Goal: Information Seeking & Learning: Compare options

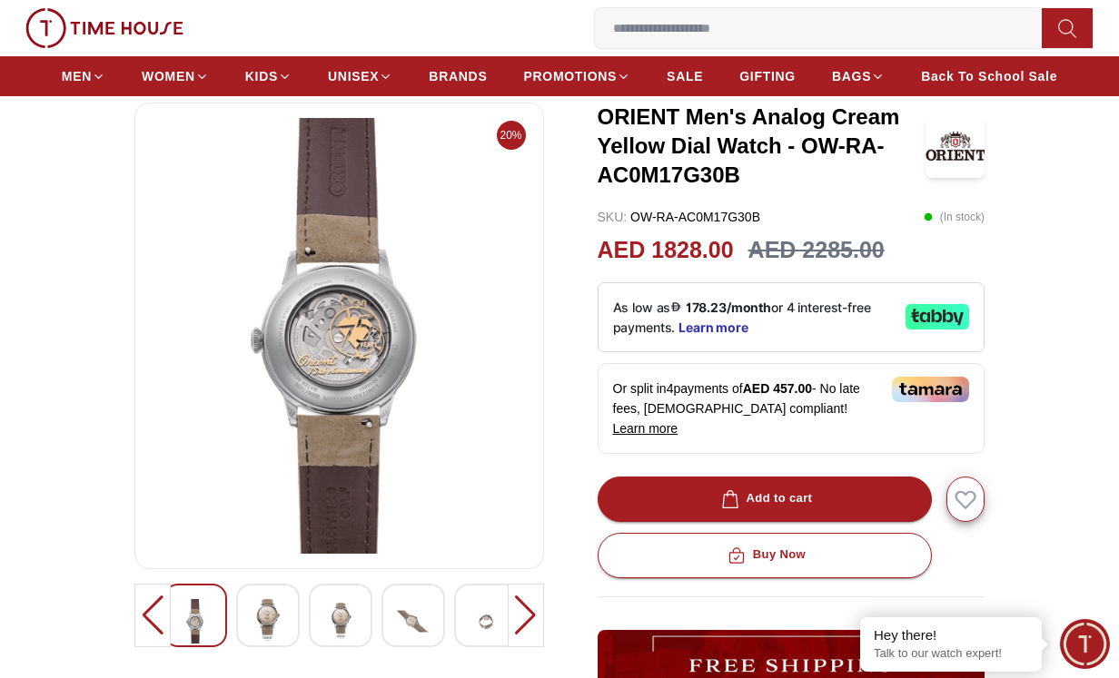
scroll to position [91, 0]
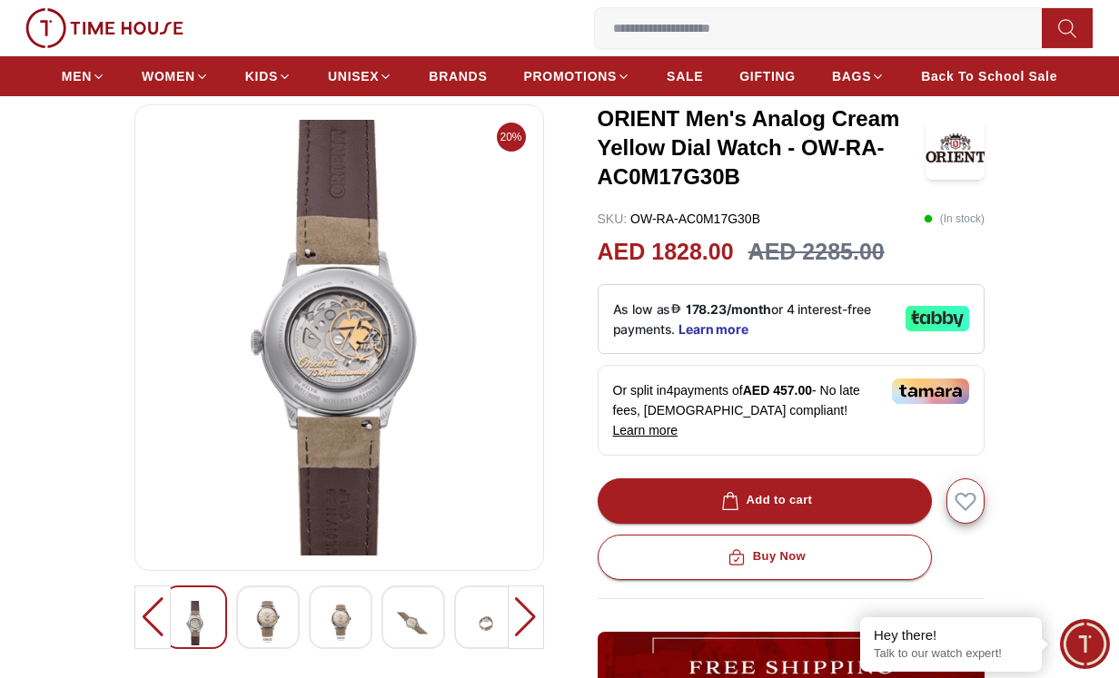
click at [263, 622] on img at bounding box center [268, 622] width 33 height 42
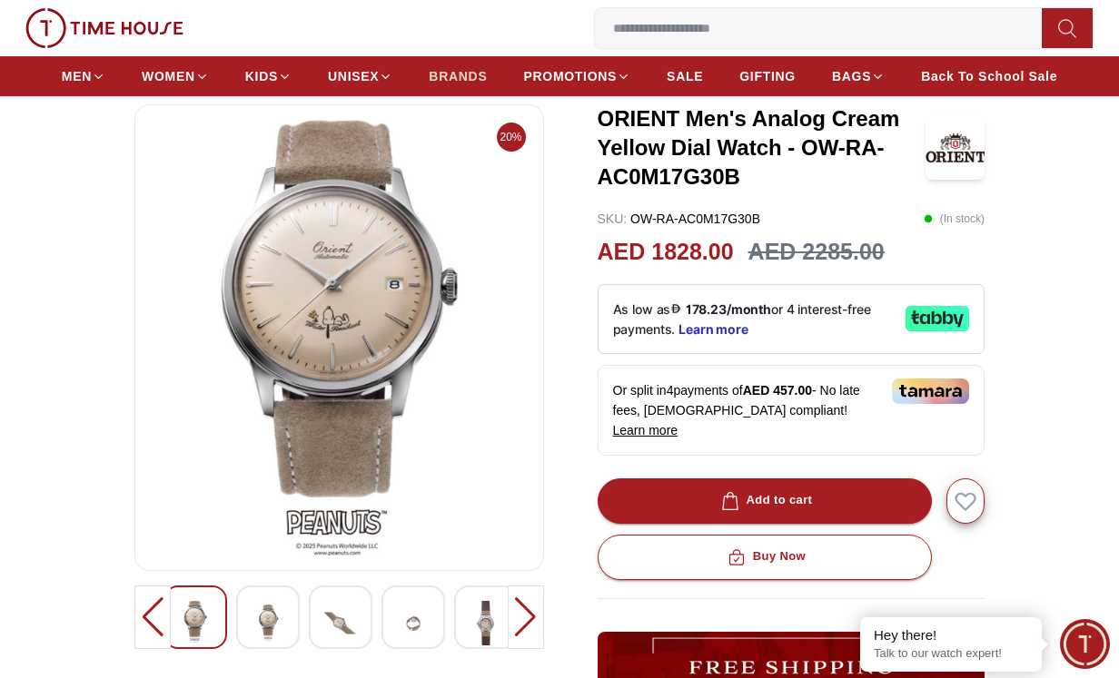
click at [447, 77] on span "BRANDS" at bounding box center [458, 76] width 58 height 18
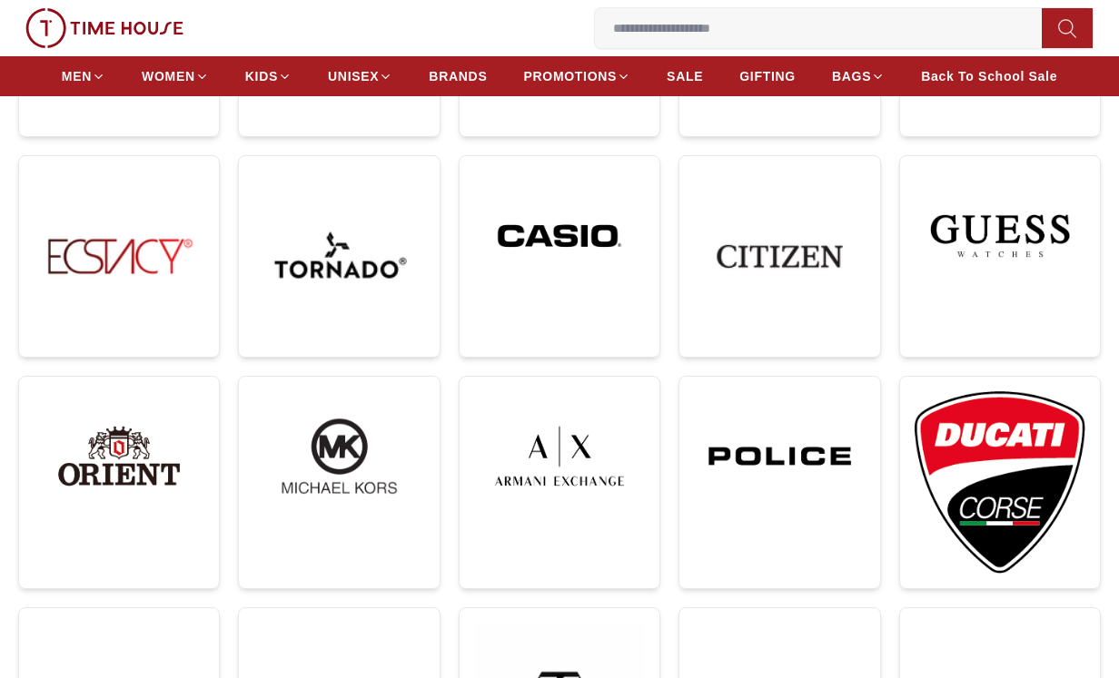
scroll to position [454, 0]
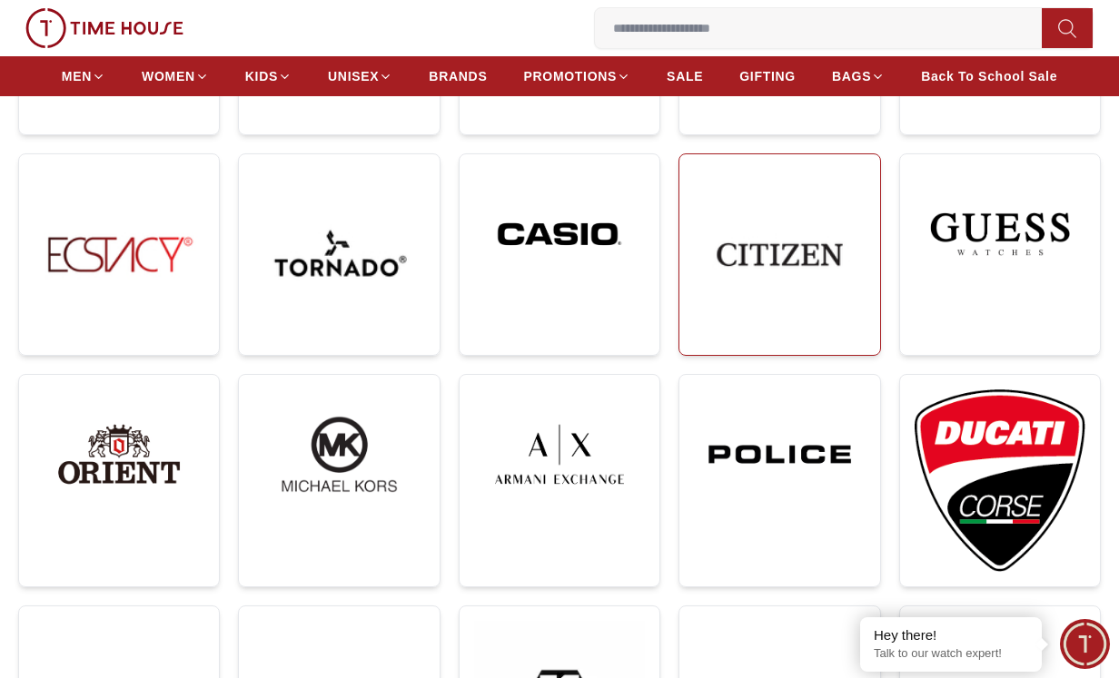
click at [770, 251] on img at bounding box center [779, 254] width 171 height 171
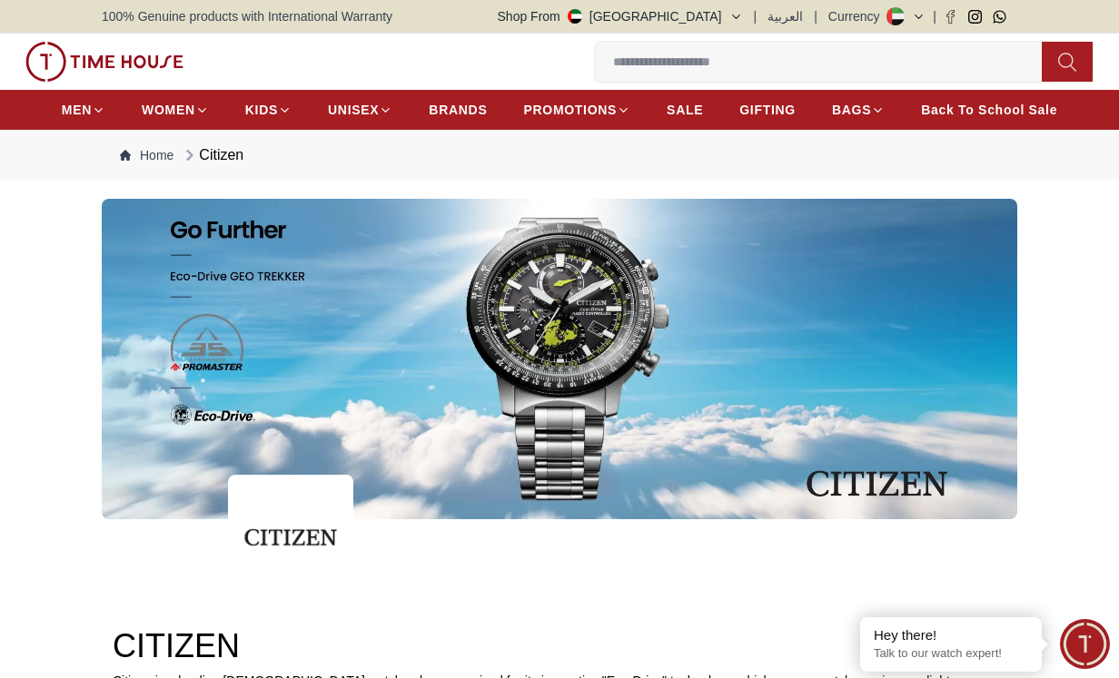
scroll to position [454, 0]
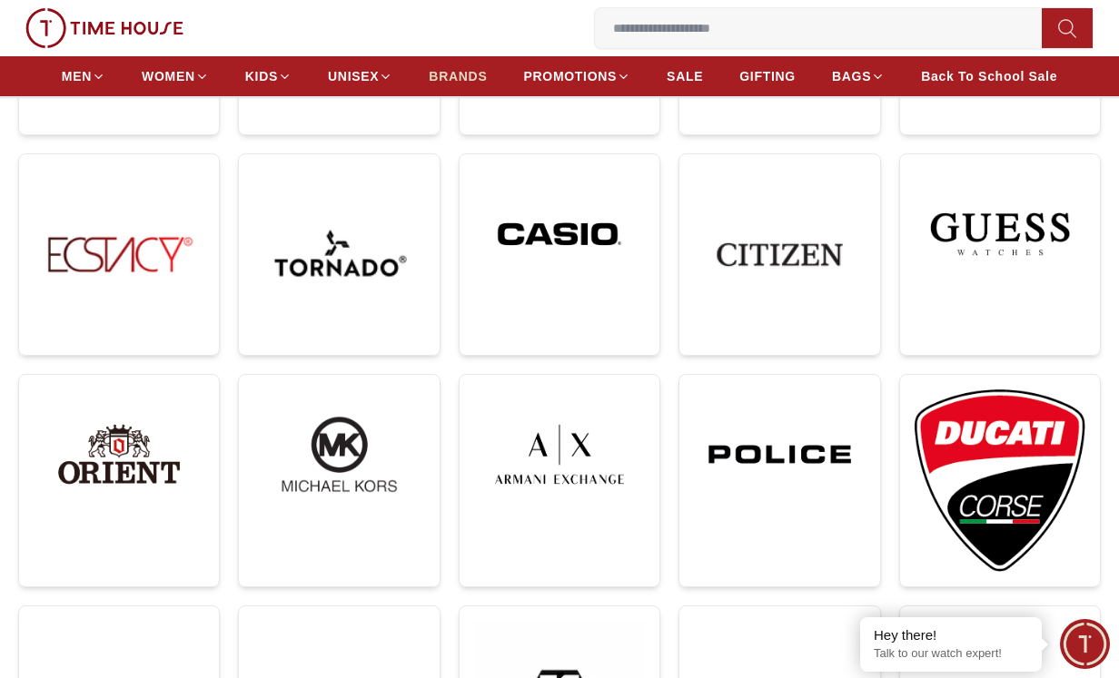
click at [446, 71] on span "BRANDS" at bounding box center [458, 76] width 58 height 18
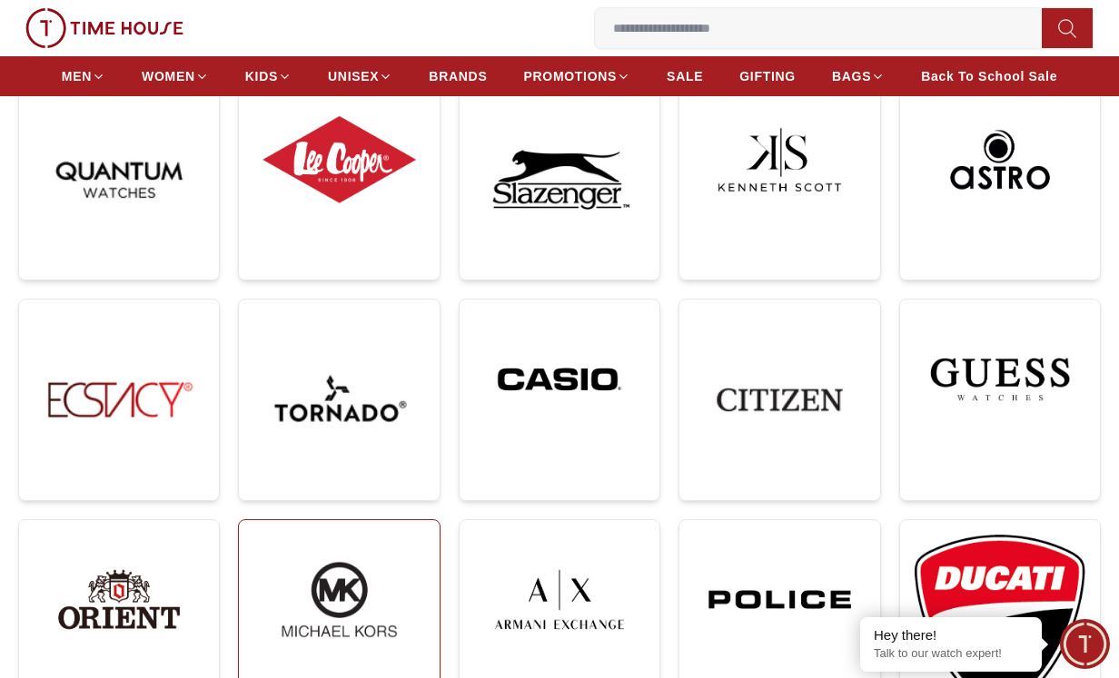
scroll to position [272, 0]
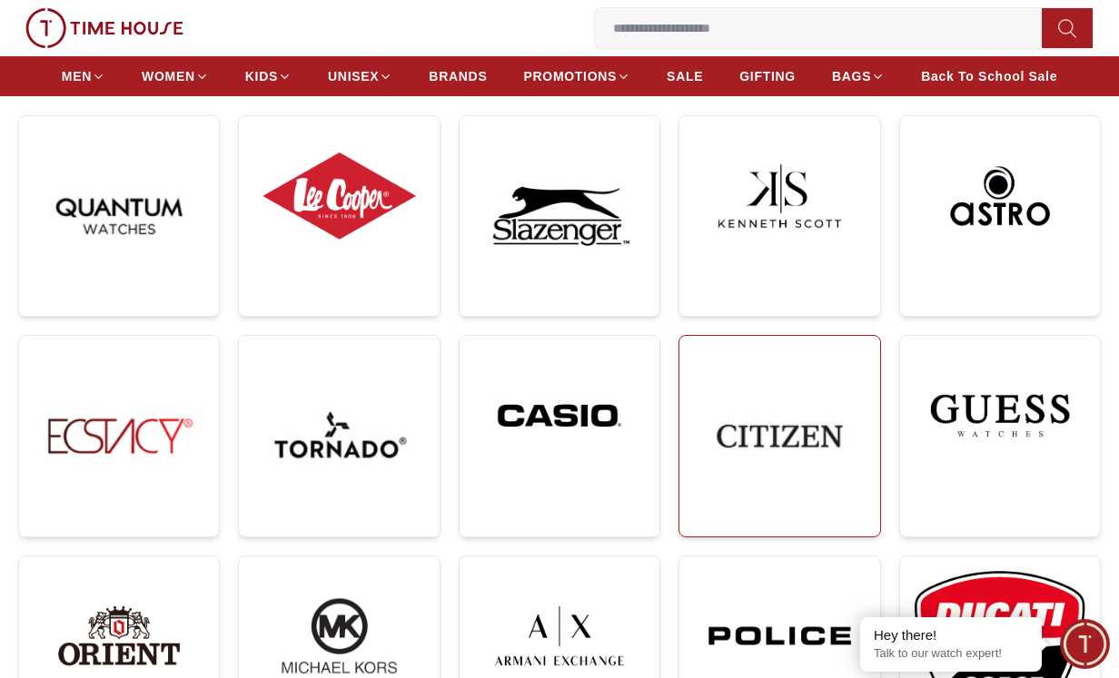
click at [825, 440] on img at bounding box center [779, 436] width 171 height 171
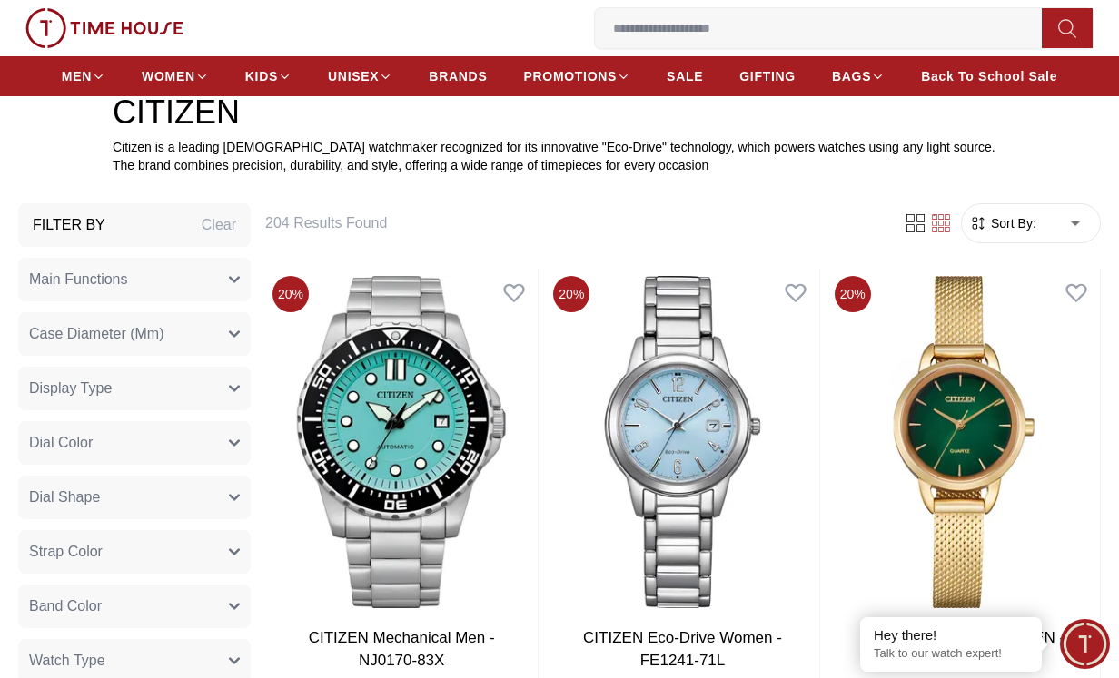
scroll to position [545, 0]
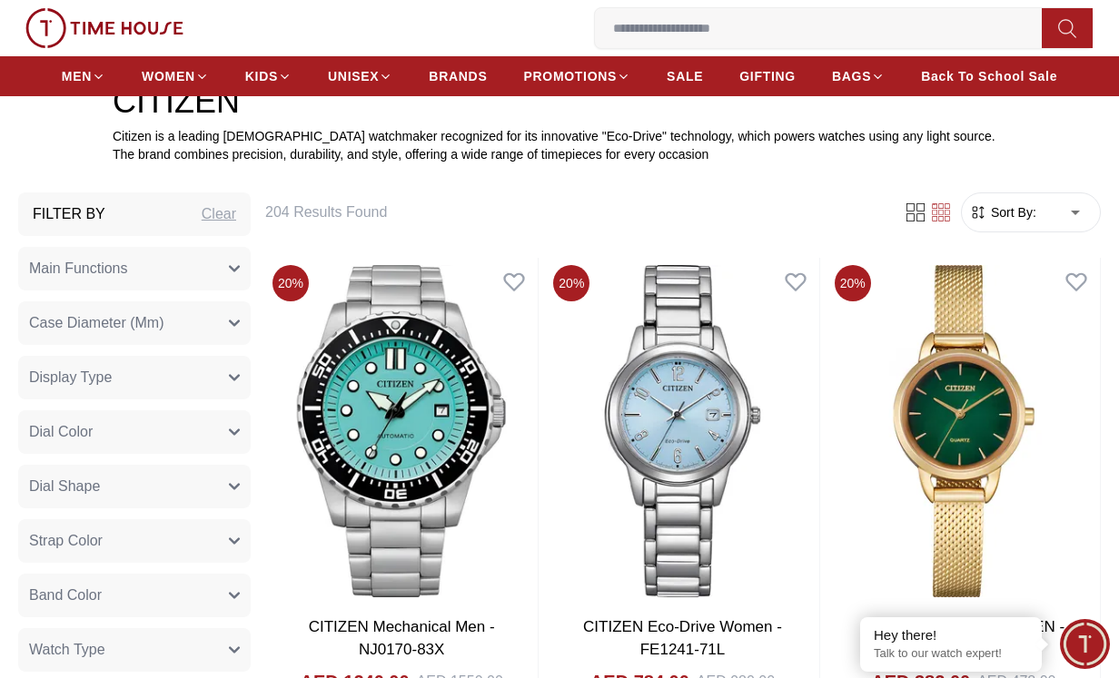
click at [188, 316] on button "Case Diameter (Mm)" at bounding box center [134, 323] width 232 height 44
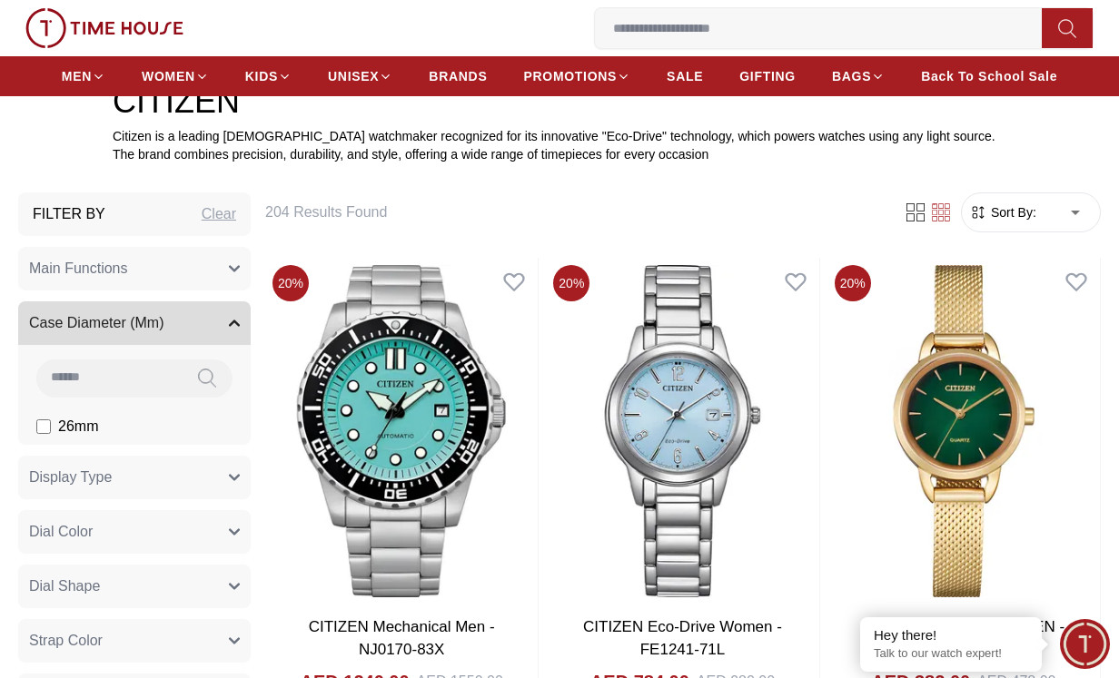
click at [231, 321] on icon "button" at bounding box center [234, 323] width 11 height 11
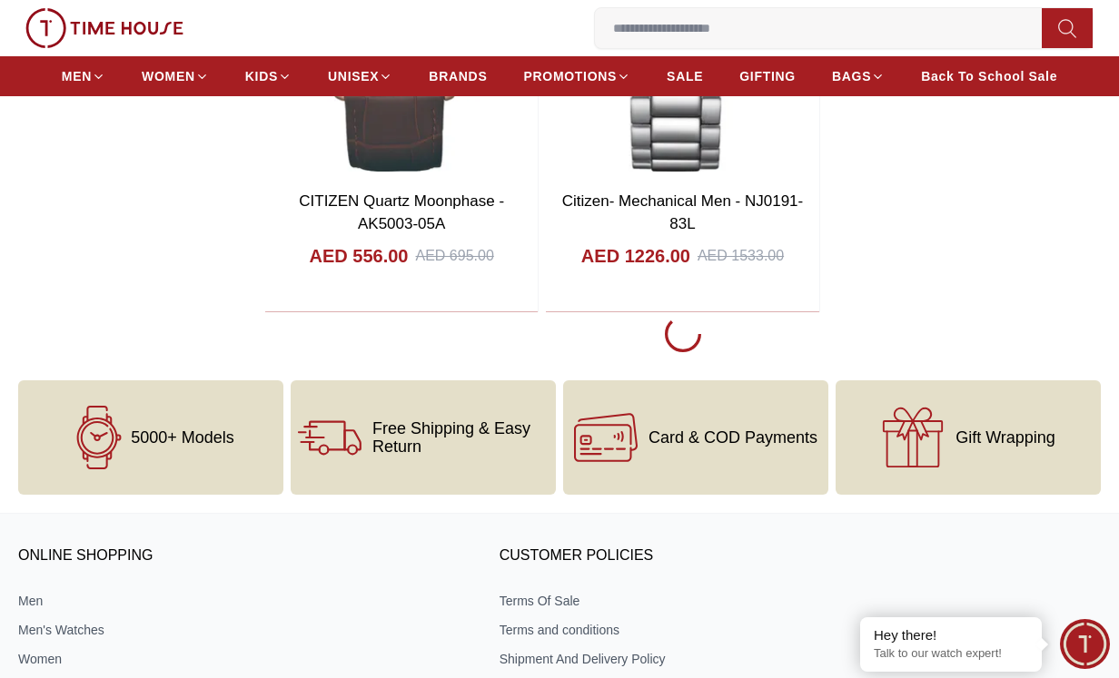
scroll to position [3905, 0]
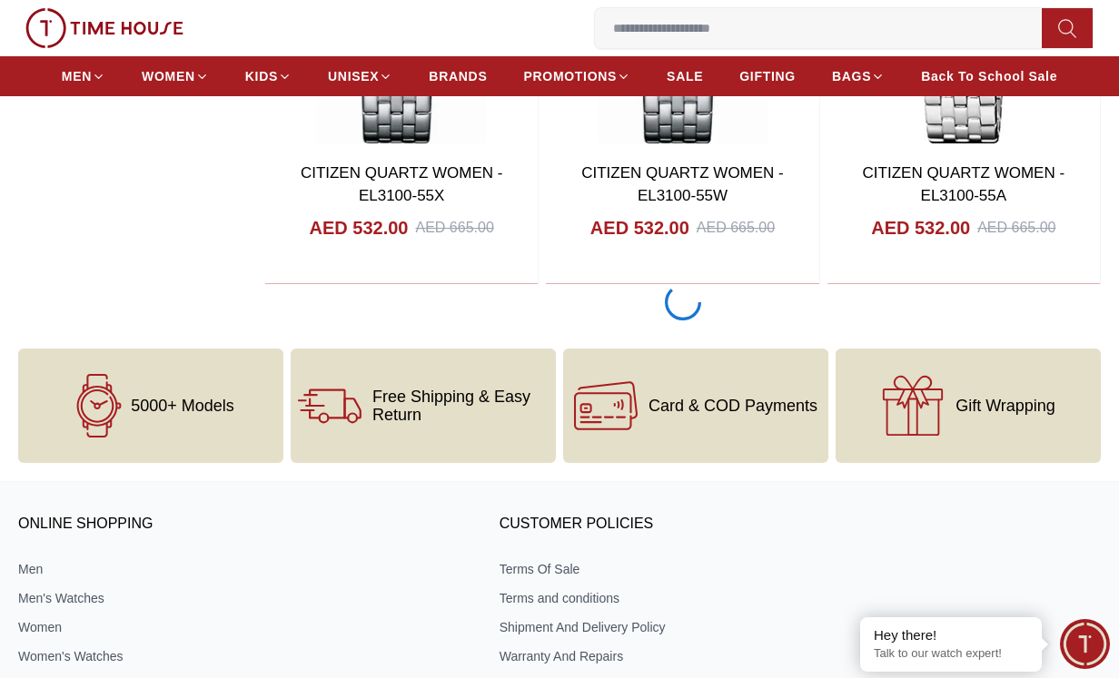
scroll to position [10080, 0]
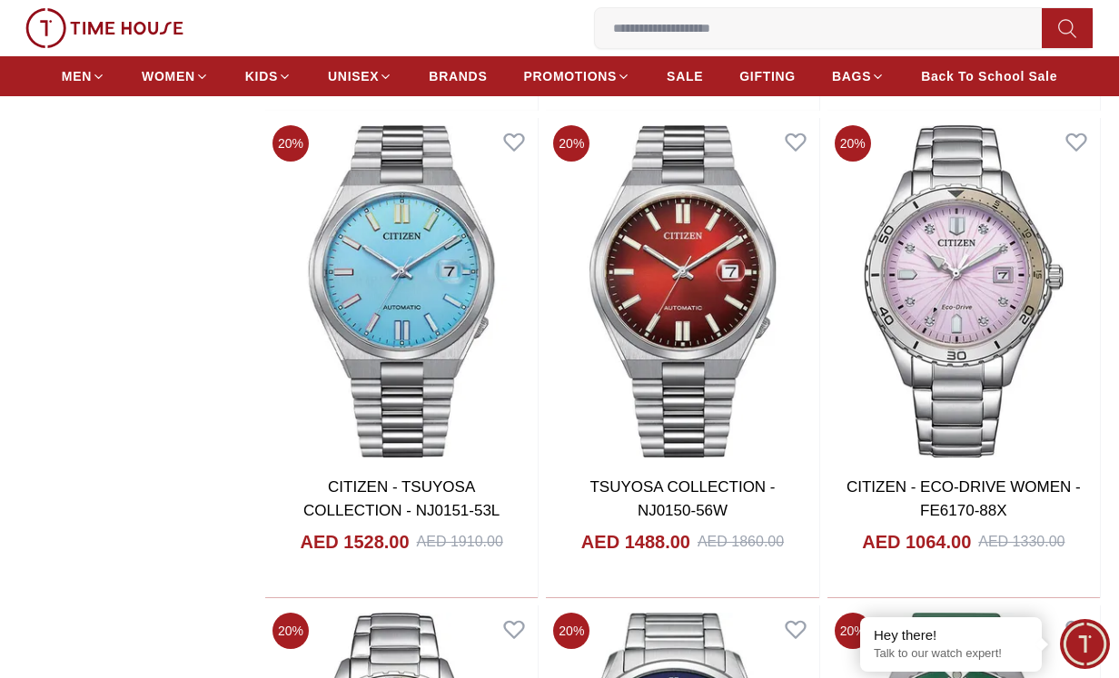
scroll to position [8445, 0]
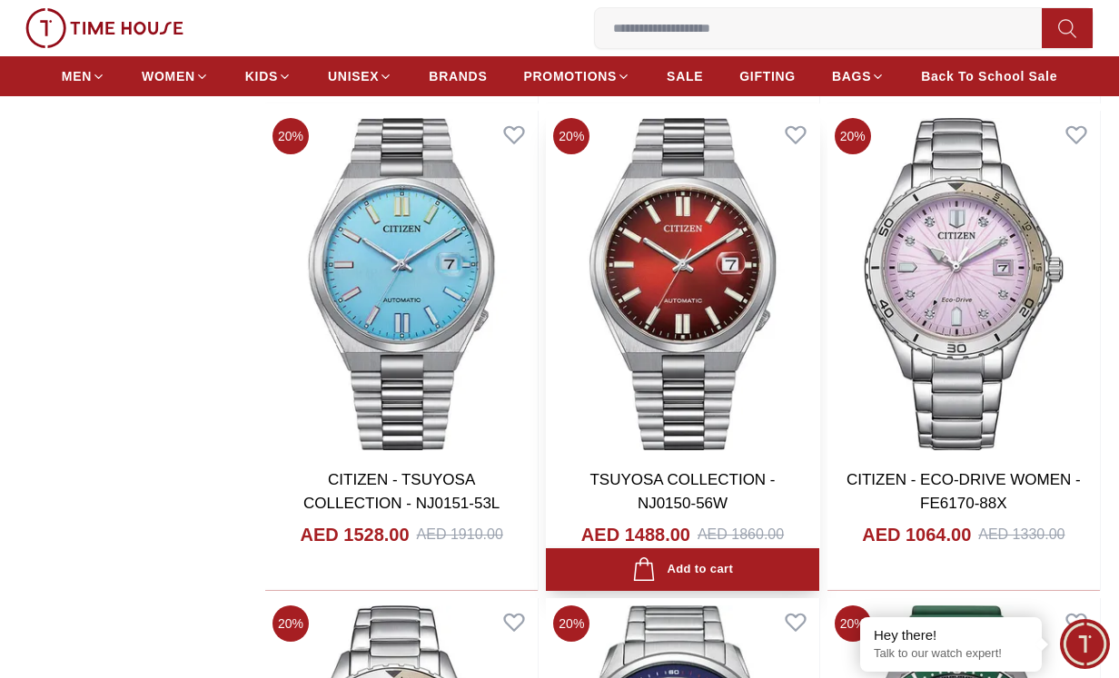
click at [690, 313] on img at bounding box center [682, 284] width 272 height 347
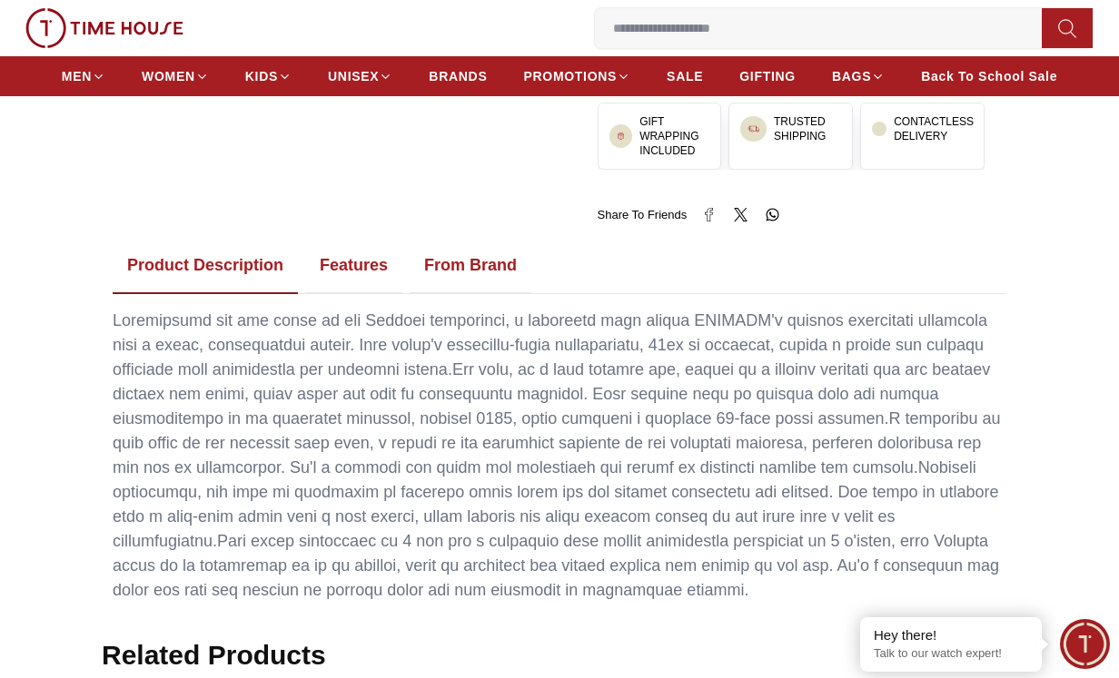
scroll to position [1180, 0]
click at [354, 255] on button "Features" at bounding box center [353, 267] width 97 height 56
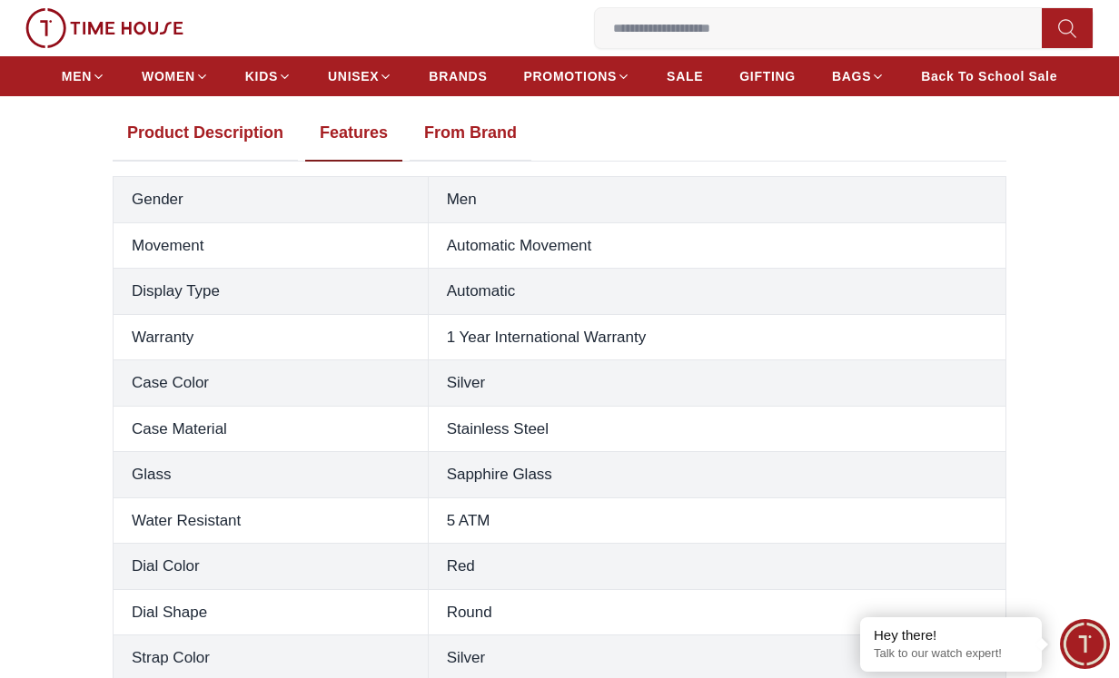
scroll to position [1271, 0]
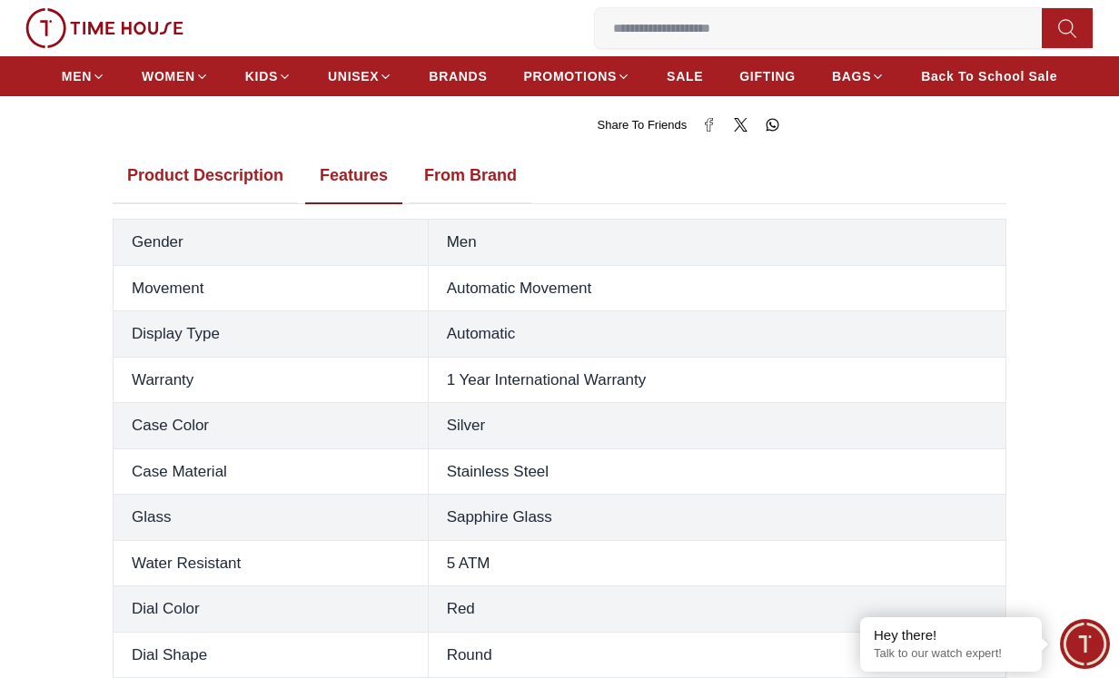
click at [491, 162] on button "From Brand" at bounding box center [471, 176] width 122 height 56
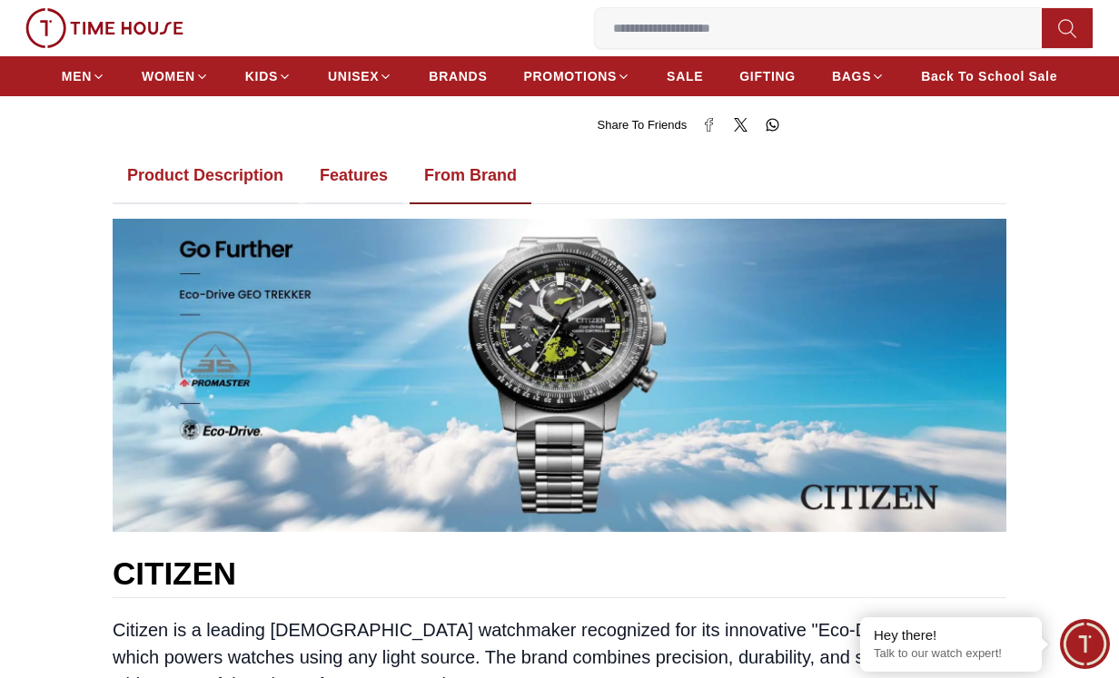
click at [372, 154] on button "Features" at bounding box center [353, 176] width 97 height 56
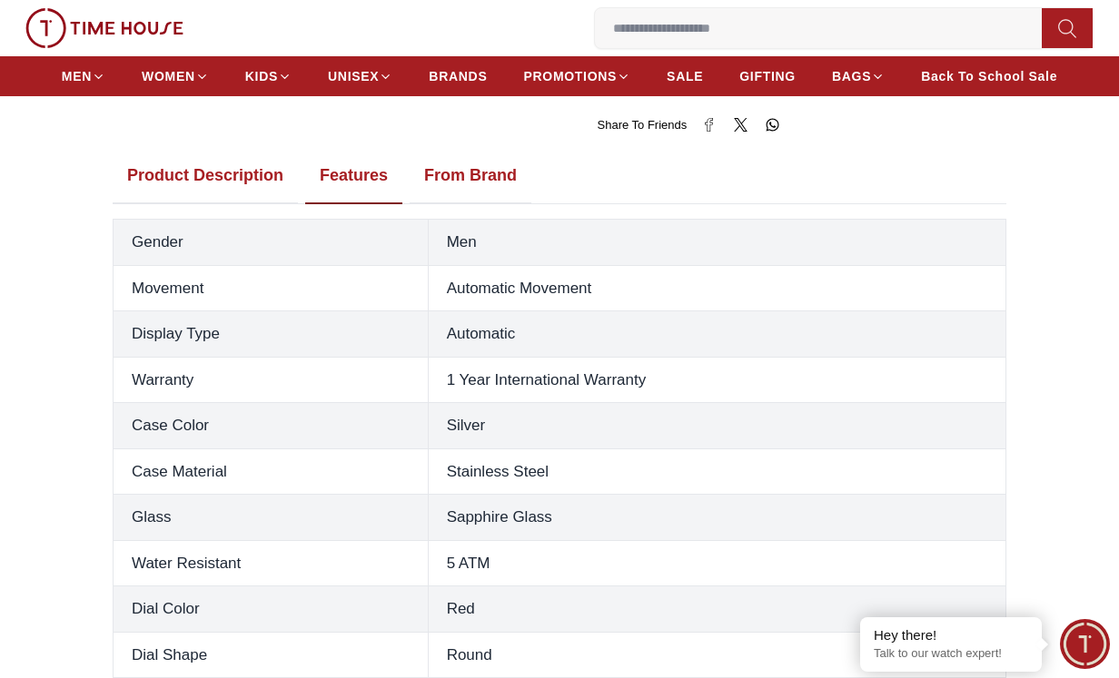
click at [246, 156] on button "Product Description" at bounding box center [205, 176] width 185 height 56
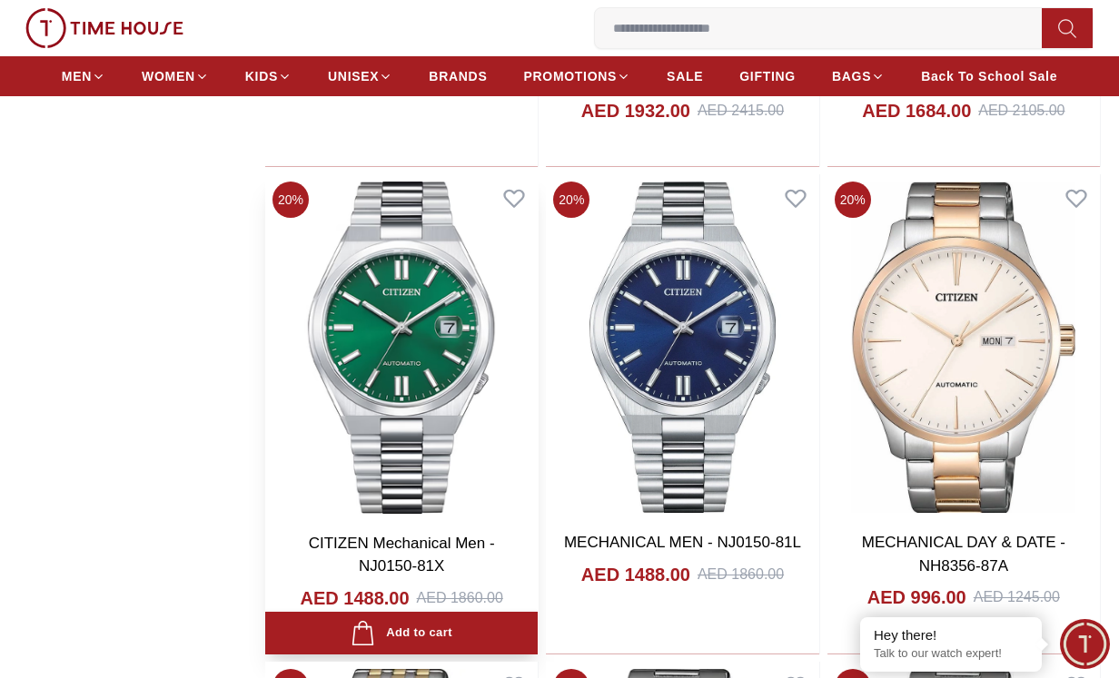
scroll to position [13346, 0]
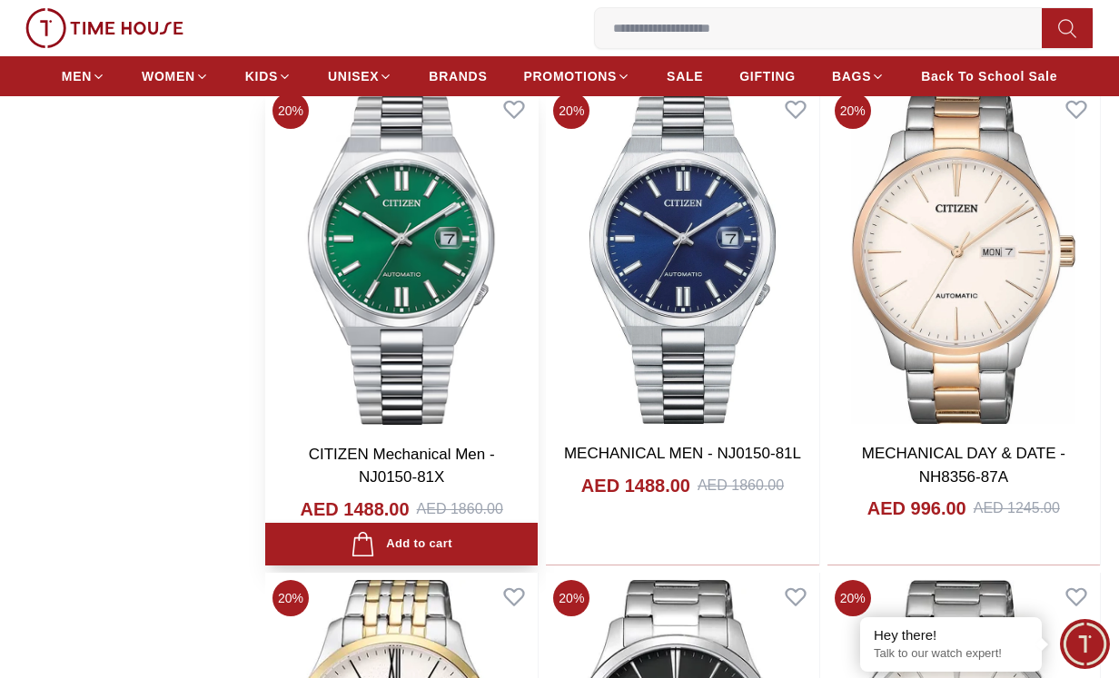
click at [424, 256] on img at bounding box center [401, 258] width 272 height 347
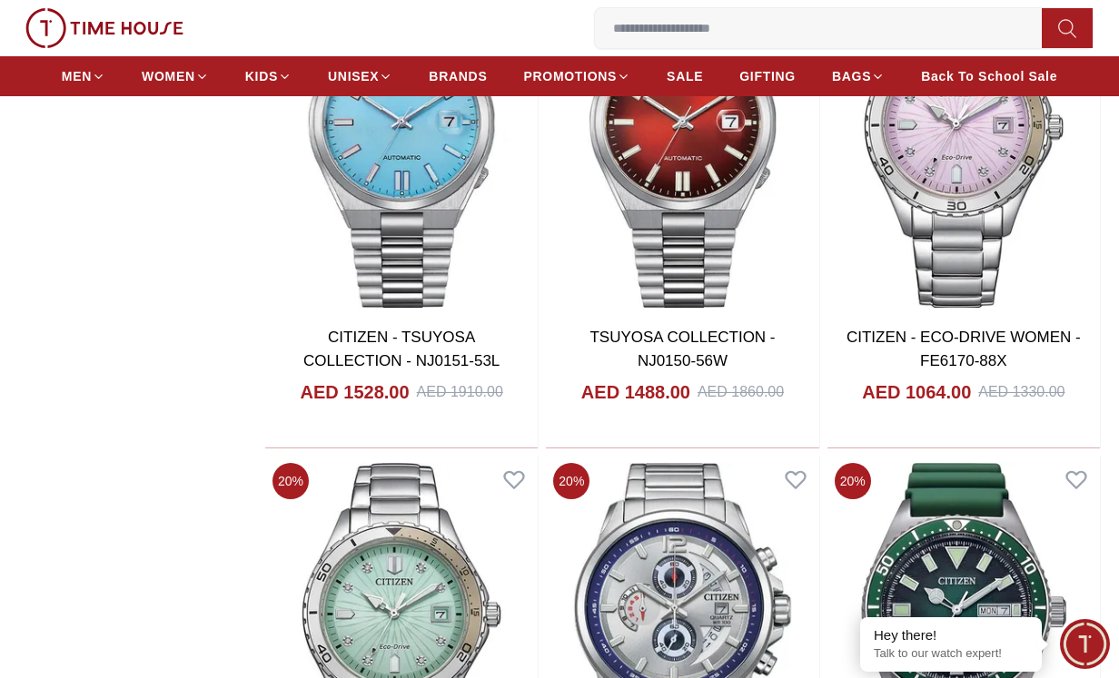
scroll to position [8352, 0]
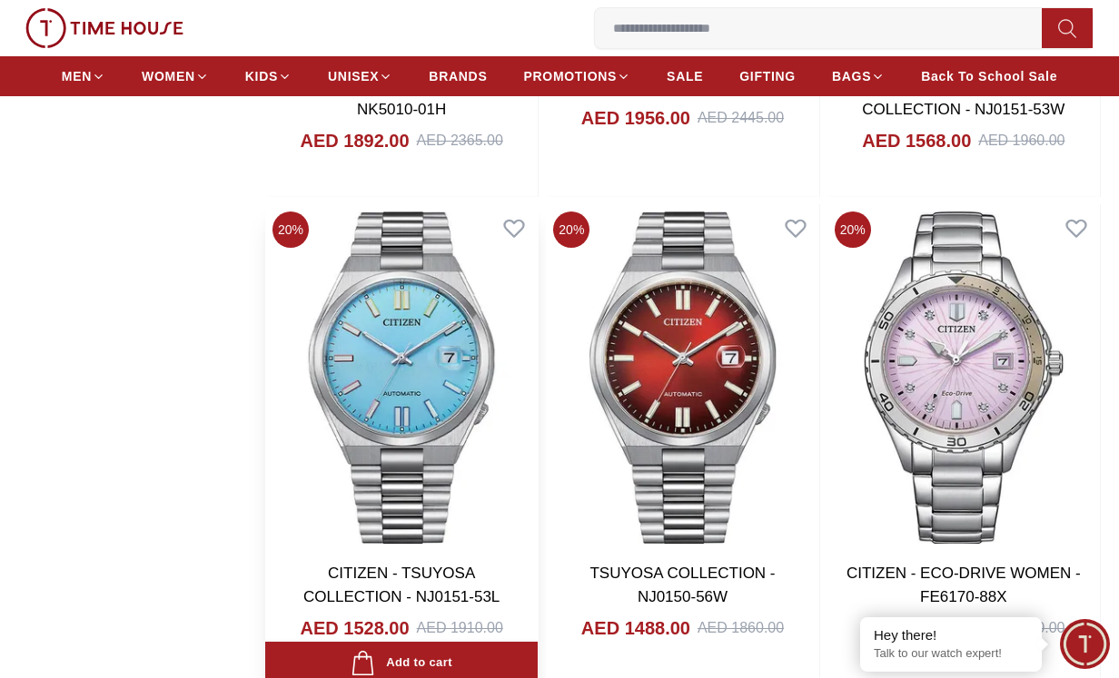
click at [411, 359] on img at bounding box center [401, 377] width 272 height 347
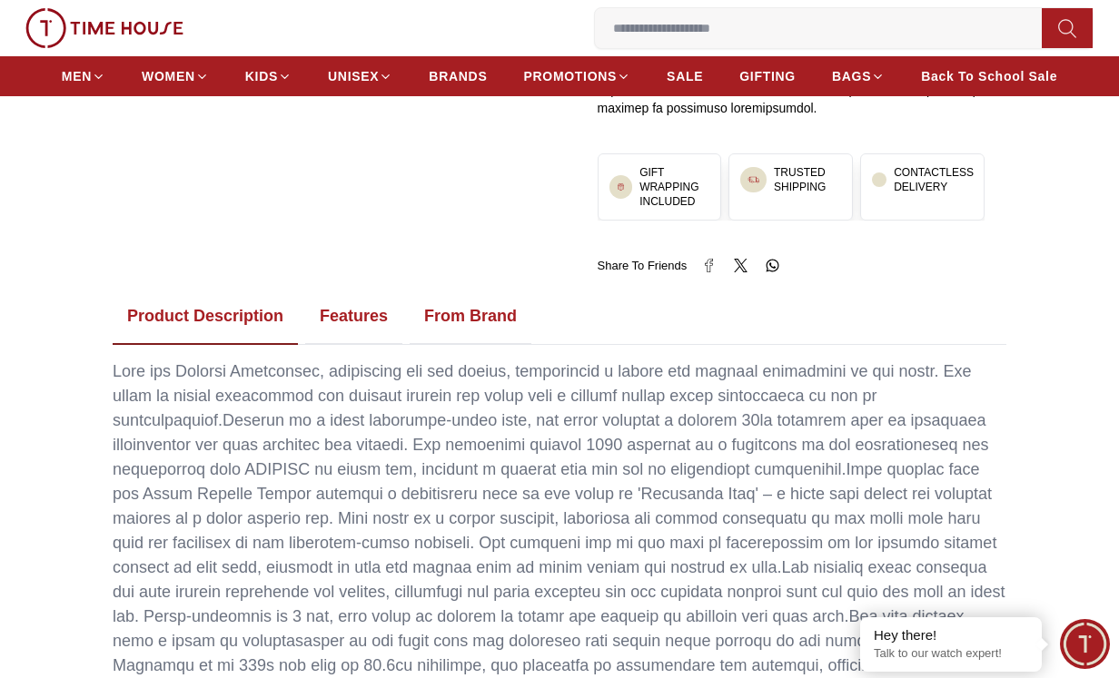
scroll to position [1271, 0]
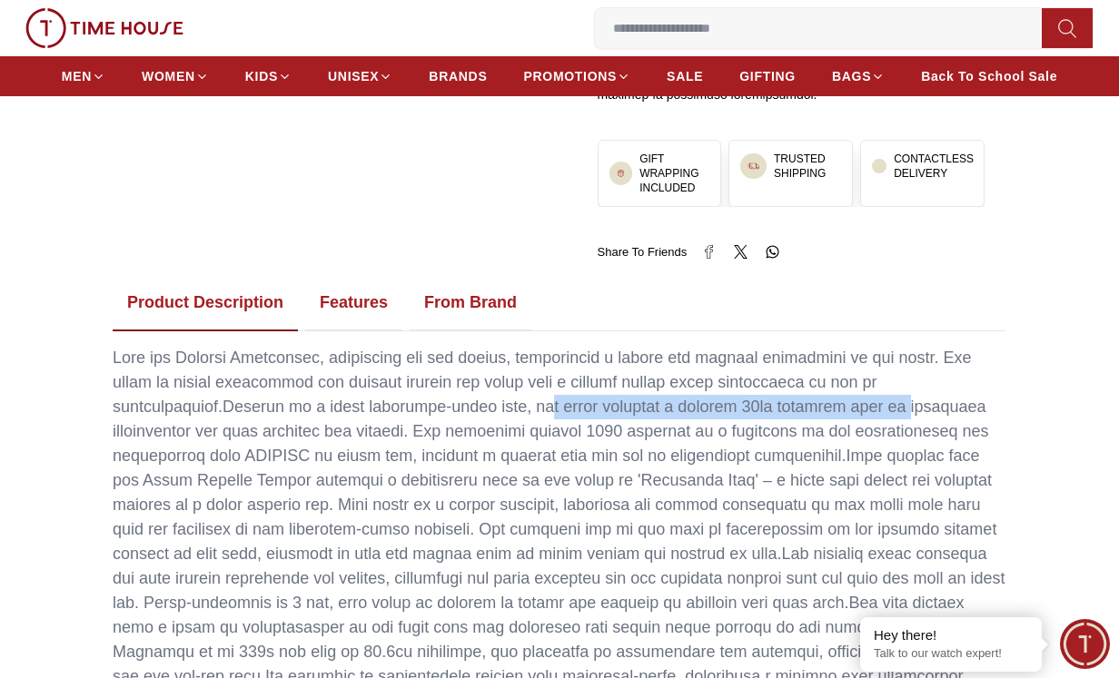
drag, startPoint x: 322, startPoint y: 370, endPoint x: 677, endPoint y: 370, distance: 354.1
click at [677, 370] on div at bounding box center [560, 542] width 894 height 392
click at [352, 275] on button "Features" at bounding box center [353, 303] width 97 height 56
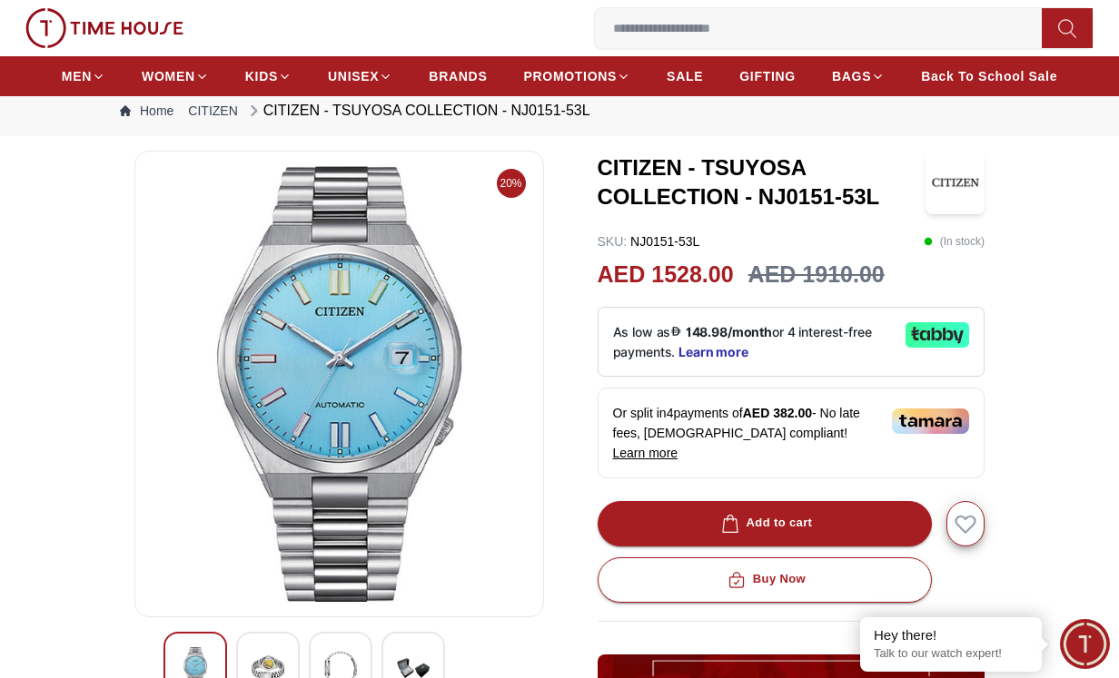
scroll to position [0, 0]
